Goal: Use online tool/utility: Use online tool/utility

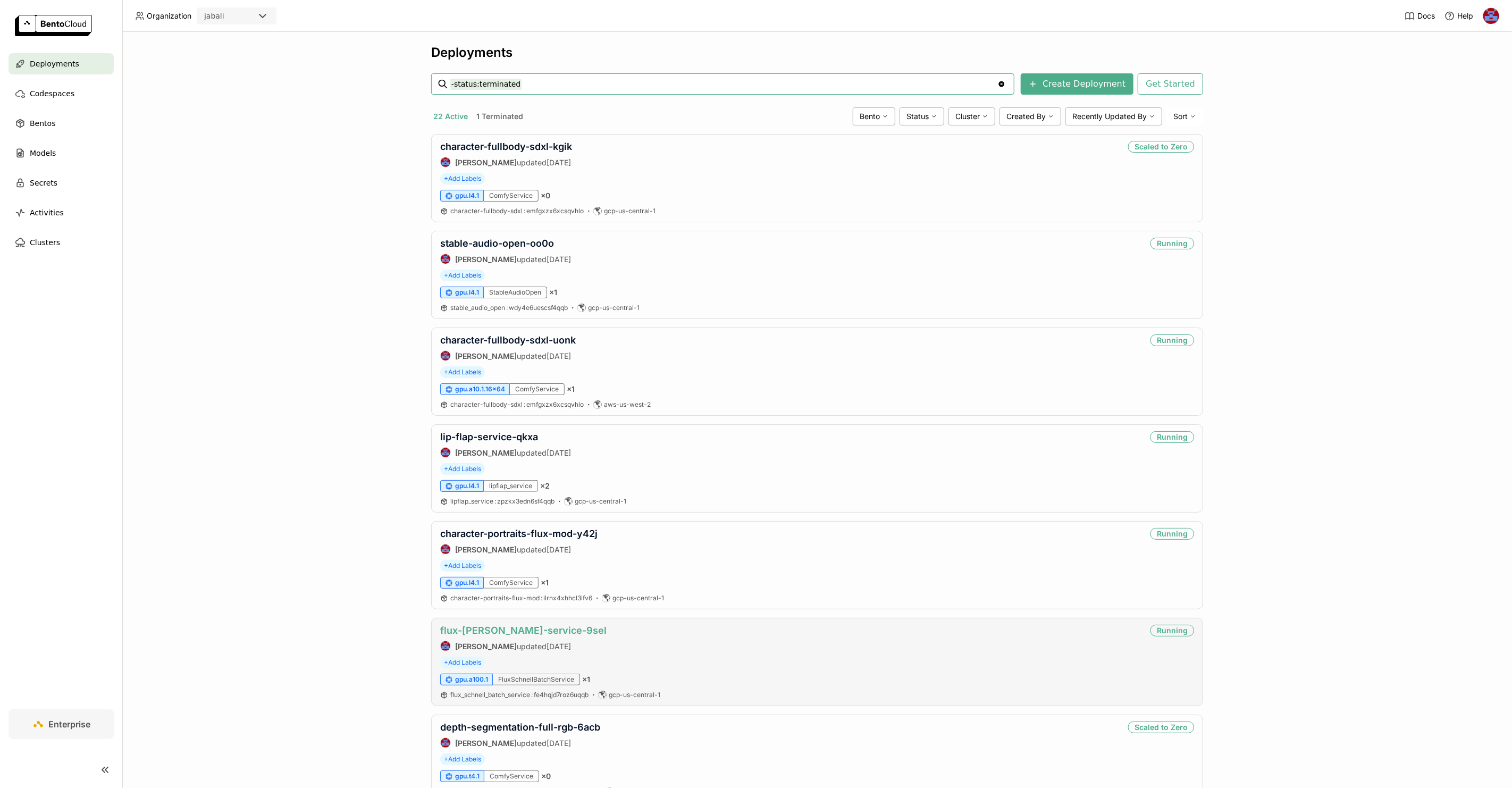
click at [543, 630] on link "flux-[PERSON_NAME]-service-9sel" at bounding box center [524, 630] width 167 height 11
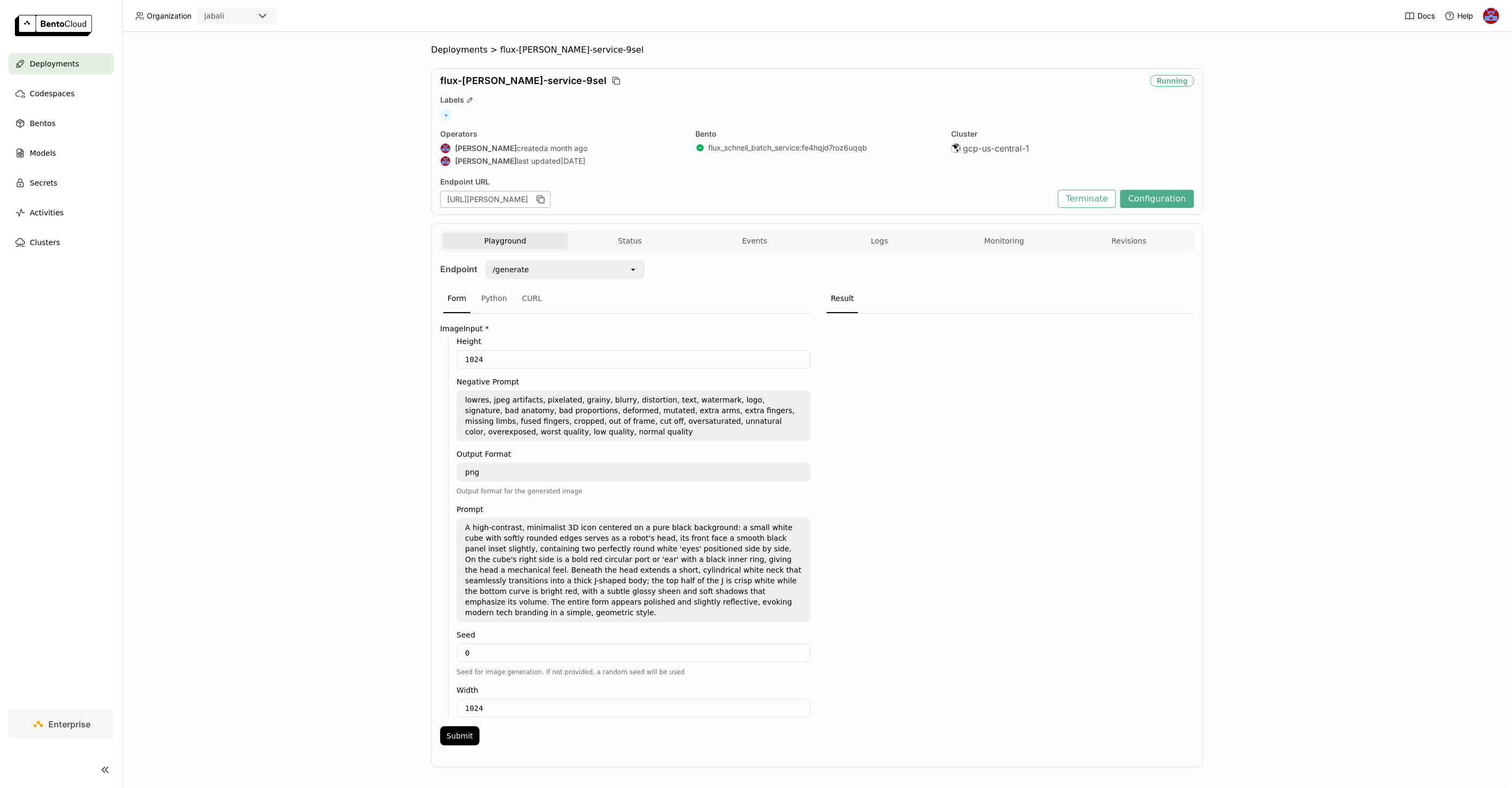
click at [595, 409] on textarea "lowres, jpeg artifacts, pixelated, grainy, blurry, distortion, text, watermark,…" at bounding box center [634, 415] width 352 height 49
click at [555, 536] on textarea "A high-contrast, minimalist 3D icon centered on a pure black background: a smal…" at bounding box center [634, 570] width 352 height 102
paste textarea "minimalist logo design featuring a constellation-like network of glowing circul…"
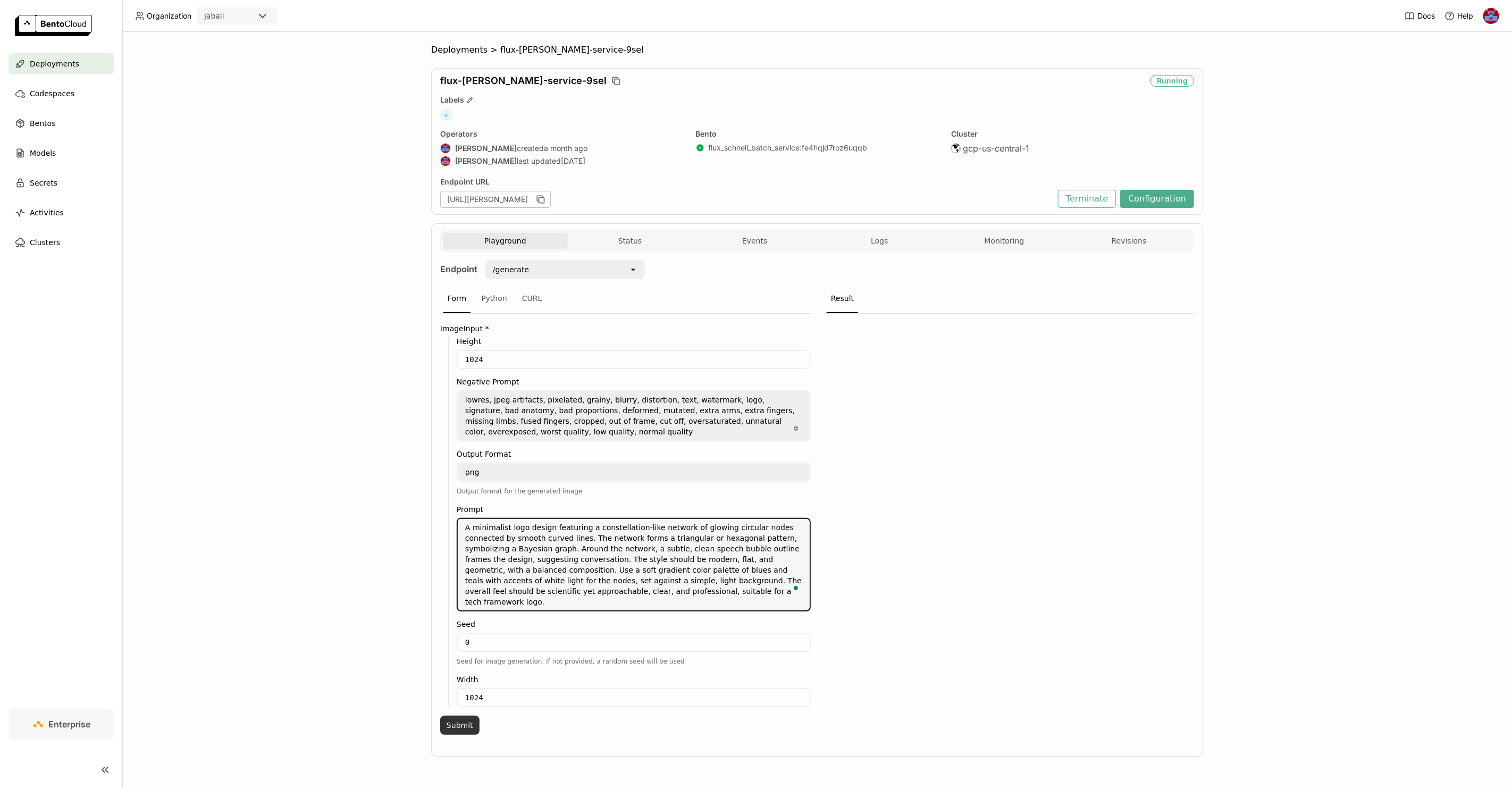
type textarea "A minimalist logo design featuring a constellation-like network of glowing circ…"
click at [468, 715] on button "Submit" at bounding box center [460, 725] width 39 height 19
click at [995, 369] on button "Show Preview" at bounding box center [997, 373] width 56 height 20
